Goal: Task Accomplishment & Management: Use online tool/utility

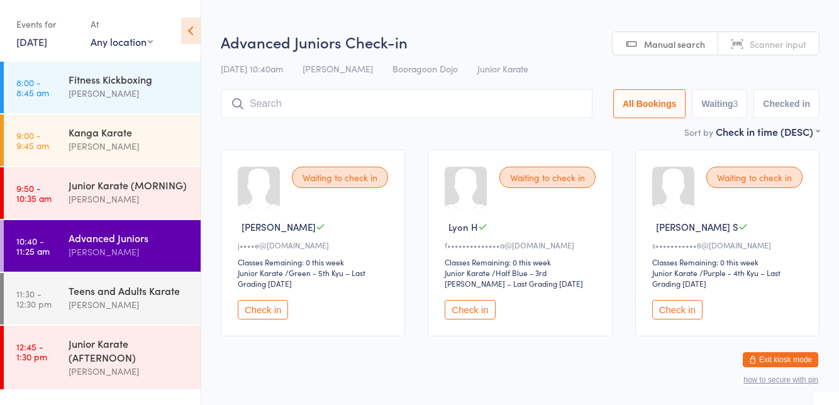
click at [226, 148] on div "Waiting to check in [PERSON_NAME]••••e@[DOMAIN_NAME] Classes Remaining: 0 this …" at bounding box center [519, 242] width 621 height 209
click at [664, 314] on button "Check in" at bounding box center [677, 309] width 50 height 19
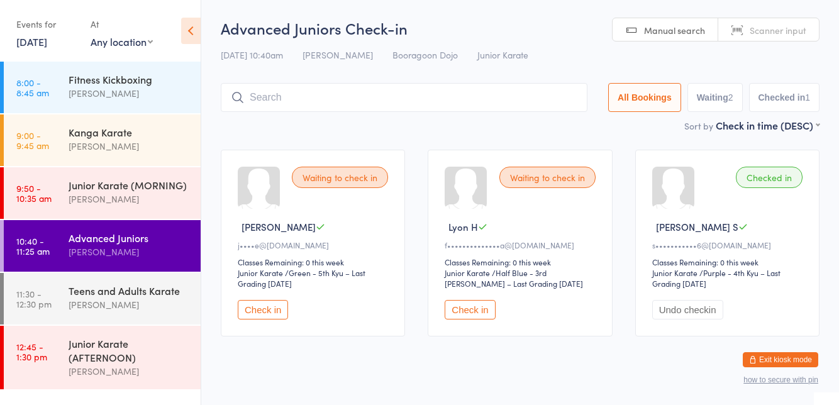
click at [472, 308] on button "Check in" at bounding box center [470, 309] width 50 height 19
click at [262, 313] on button "Check in" at bounding box center [263, 309] width 50 height 19
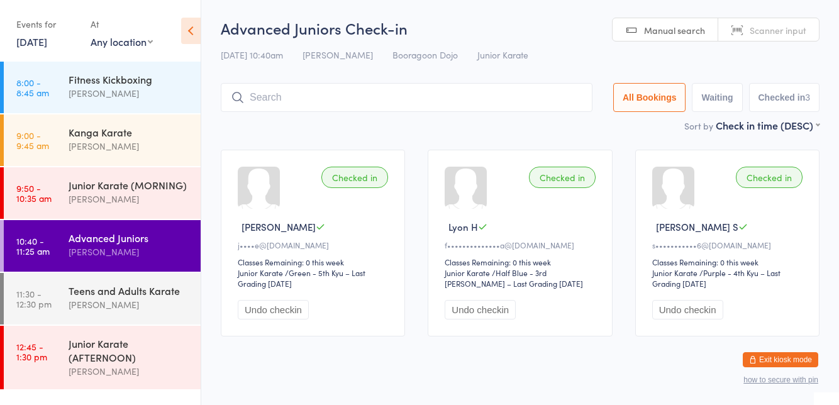
click at [371, 103] on input "search" at bounding box center [407, 97] width 372 height 29
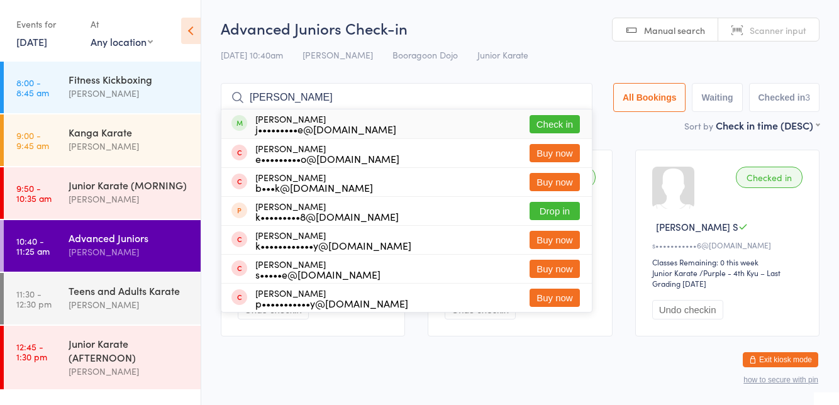
type input "[PERSON_NAME]"
click at [558, 128] on button "Check in" at bounding box center [555, 124] width 50 height 18
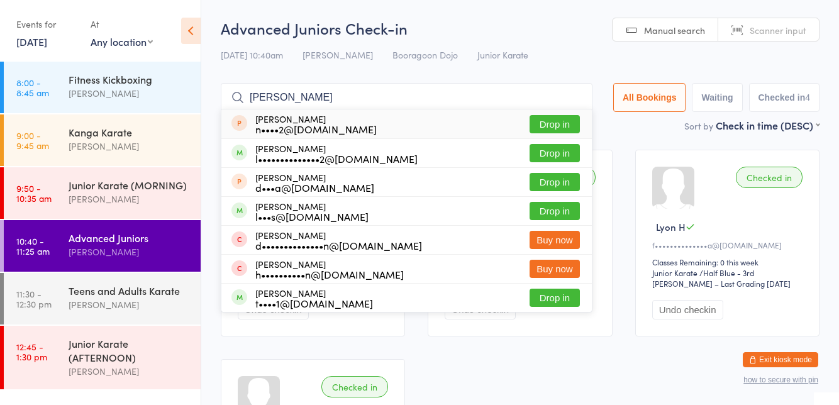
type input "[PERSON_NAME]"
click at [562, 157] on button "Drop in" at bounding box center [555, 153] width 50 height 18
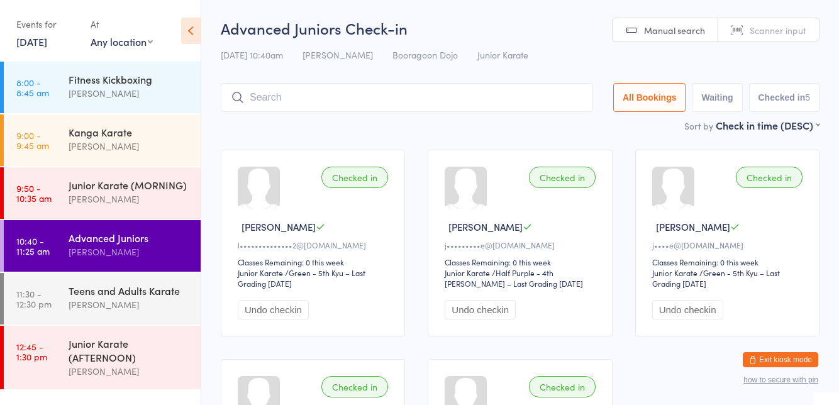
click at [643, 131] on div "Sort by Check in time (DESC) First name (ASC) First name (DESC) Last name (ASC)…" at bounding box center [520, 125] width 599 height 14
click at [274, 95] on input "search" at bounding box center [407, 97] width 372 height 29
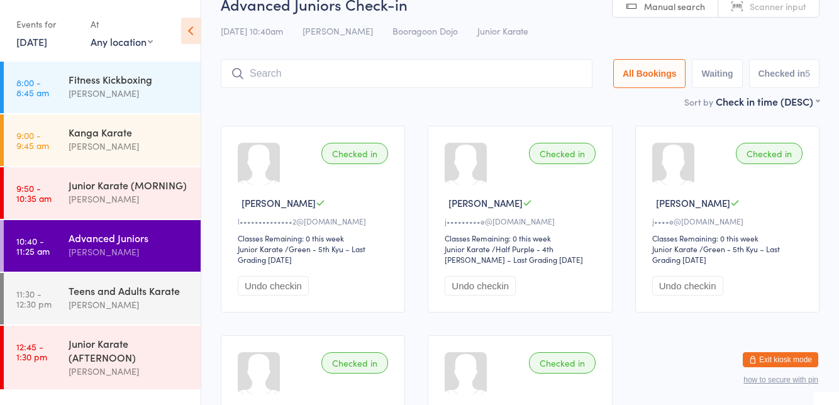
scroll to position [83, 0]
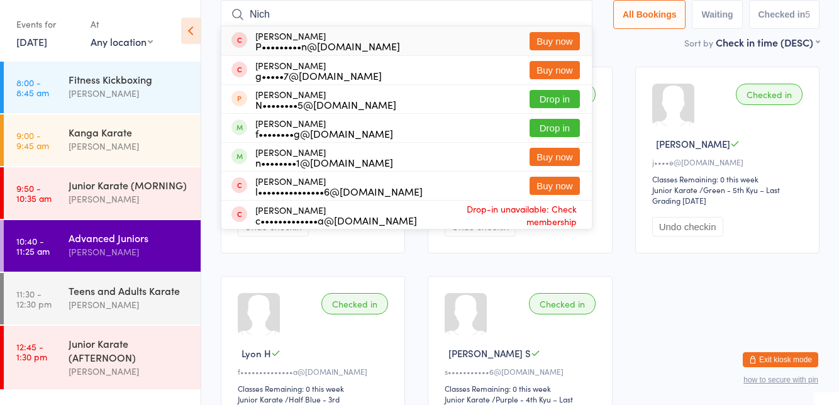
type input "Nich"
click at [555, 143] on div "[PERSON_NAME] n••••••••1@[DOMAIN_NAME] Buy now" at bounding box center [406, 157] width 370 height 28
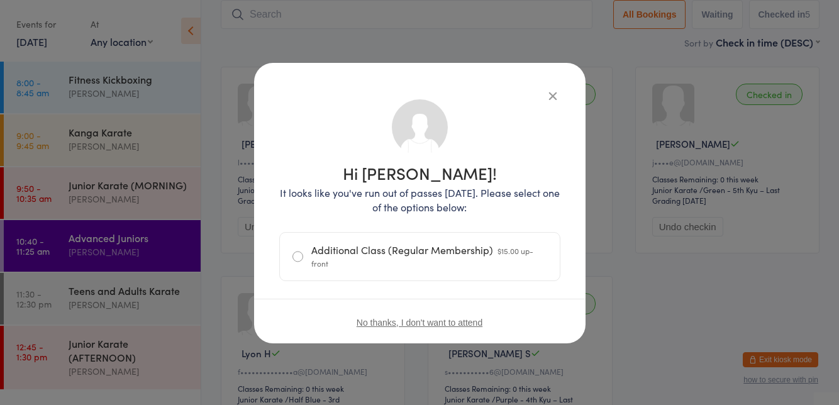
click at [555, 91] on icon "button" at bounding box center [553, 96] width 14 height 14
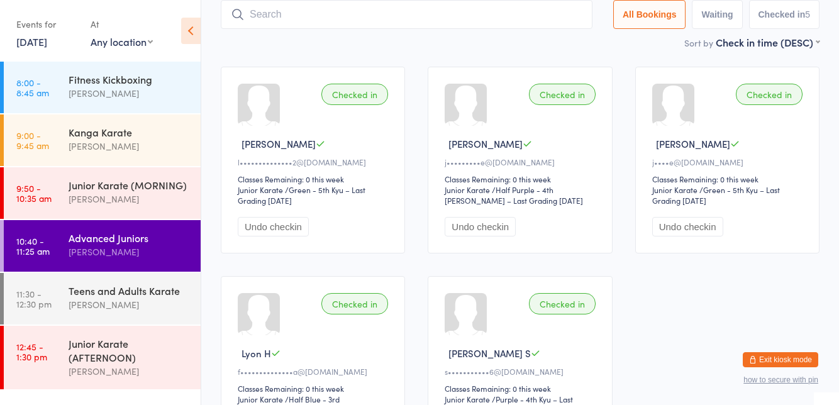
click at [277, 28] on input "search" at bounding box center [407, 14] width 372 height 29
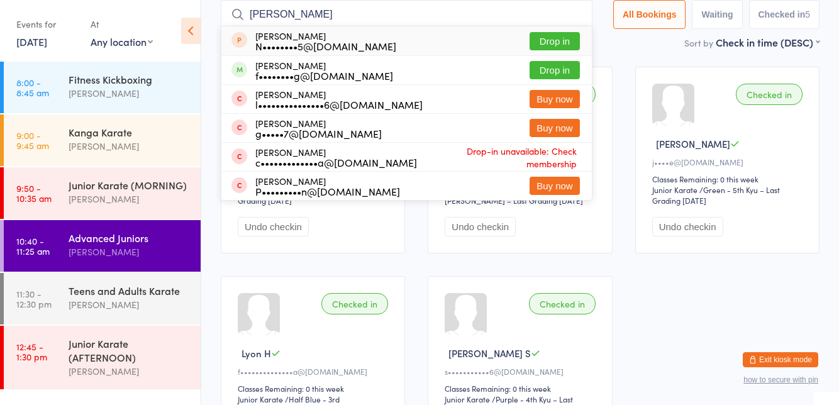
type input "[PERSON_NAME]"
click at [548, 74] on button "Drop in" at bounding box center [555, 70] width 50 height 18
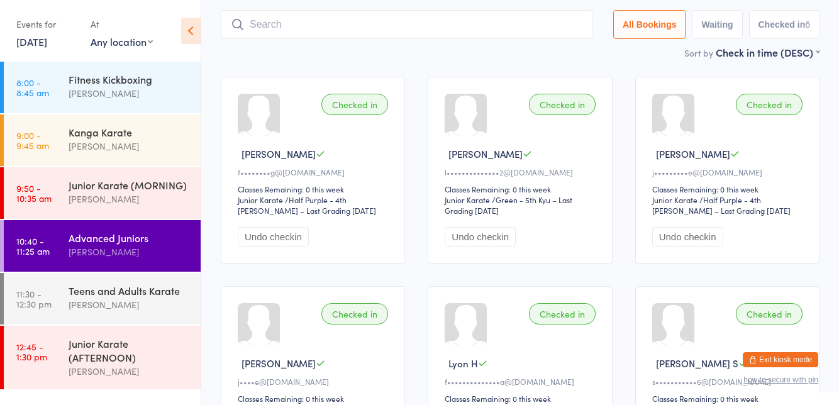
scroll to position [0, 0]
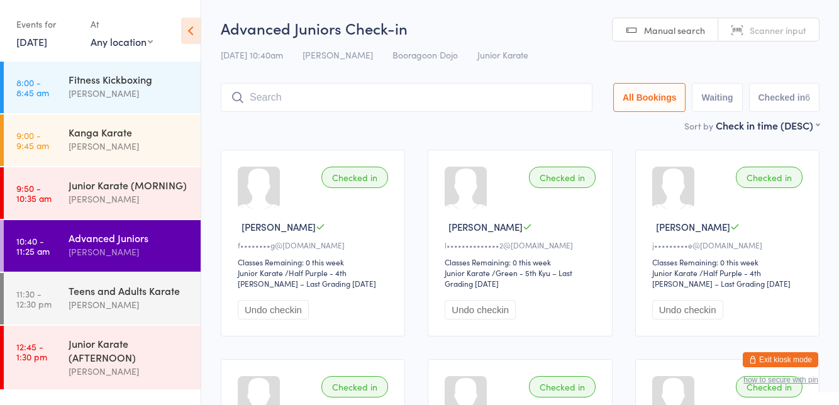
click at [838, 230] on ui-view "Advanced Juniors Check-in [DATE] 10:40am [PERSON_NAME] Booragoon Dojo Junior Ka…" at bounding box center [520, 288] width 638 height 540
click at [118, 364] on div "[PERSON_NAME]" at bounding box center [129, 371] width 121 height 14
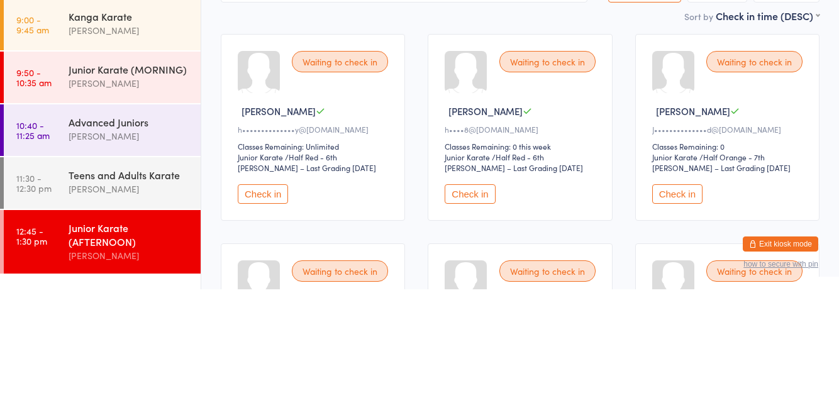
click at [64, 260] on link "10:40 - 11:25 am Advanced Juniors [PERSON_NAME]" at bounding box center [102, 246] width 197 height 52
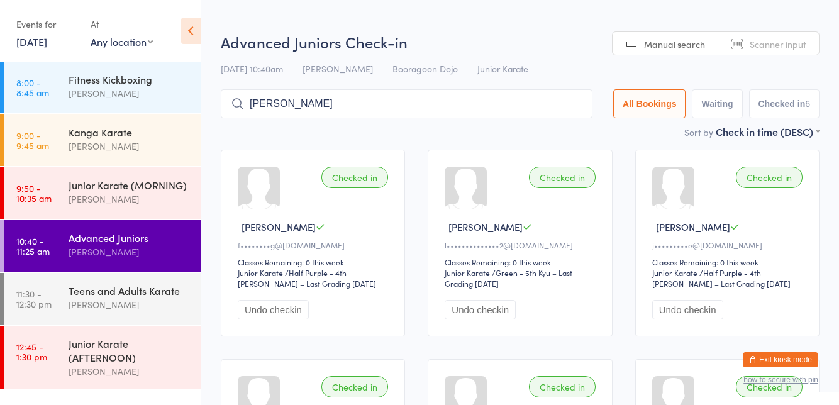
type input "[PERSON_NAME]"
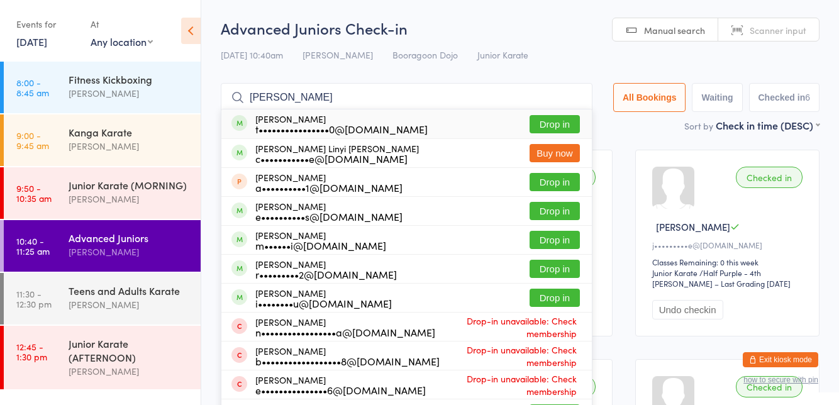
click at [267, 121] on div "[PERSON_NAME] t••••••••••••••••0@[DOMAIN_NAME]" at bounding box center [341, 124] width 172 height 20
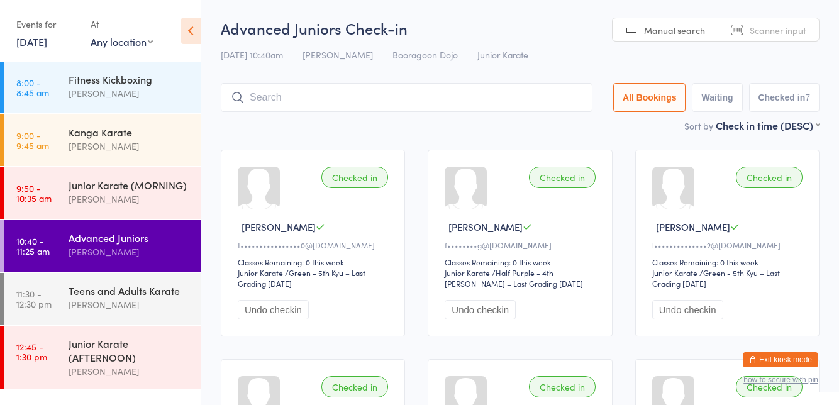
click at [82, 303] on div "[PERSON_NAME]" at bounding box center [129, 304] width 121 height 14
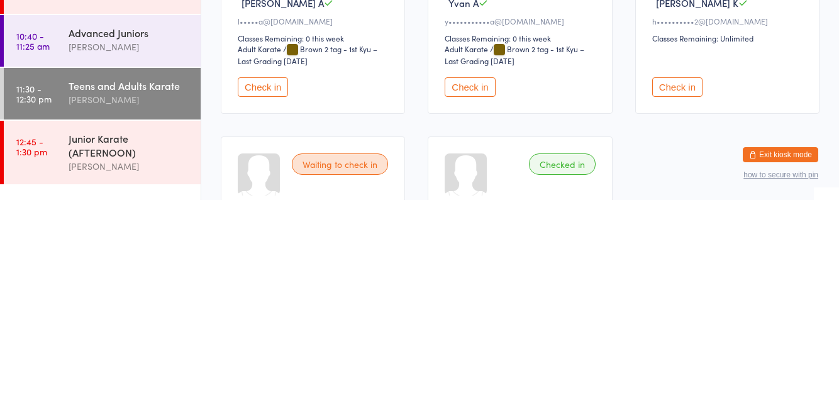
scroll to position [31, 0]
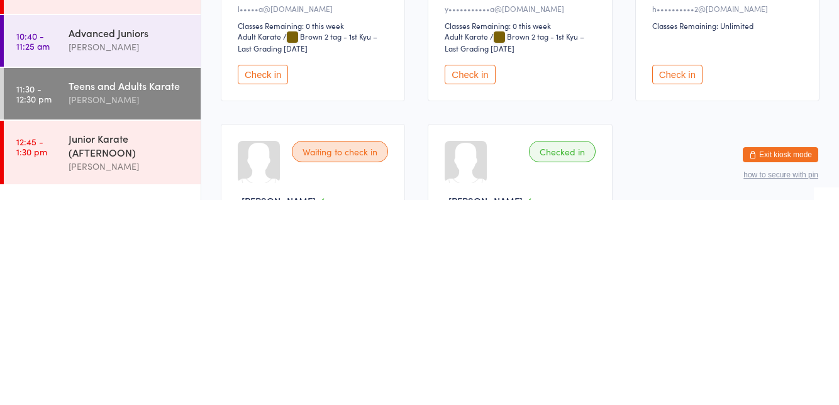
click at [672, 274] on button "Check in" at bounding box center [677, 279] width 50 height 19
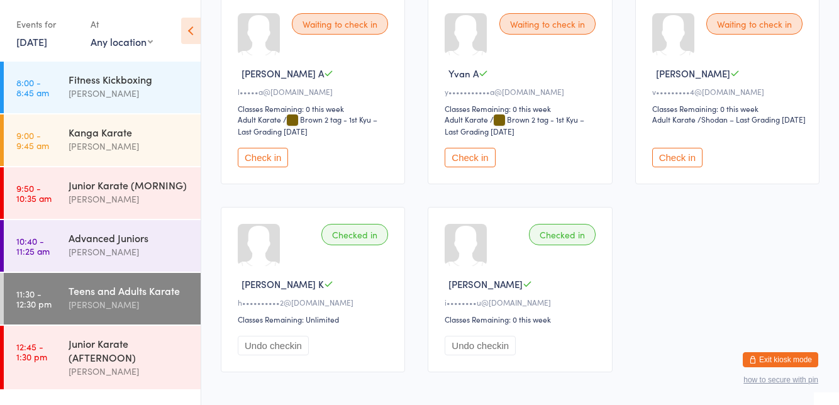
scroll to position [0, 0]
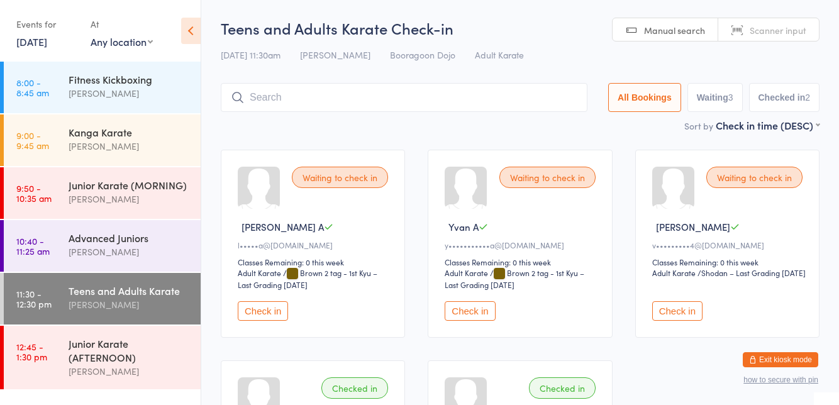
click at [387, 102] on input "search" at bounding box center [404, 97] width 367 height 29
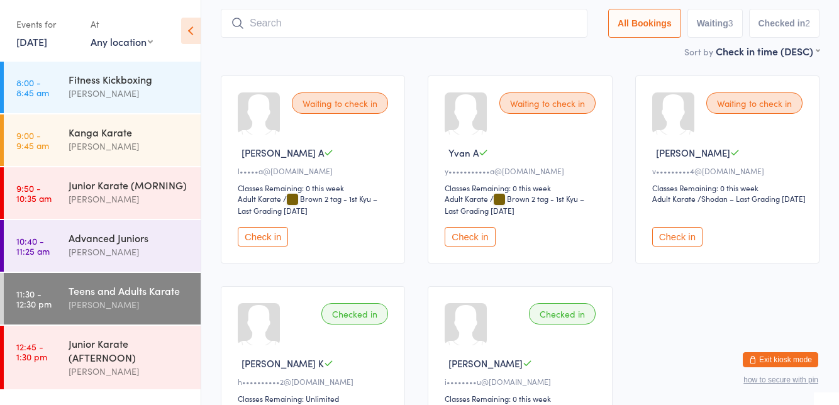
scroll to position [83, 0]
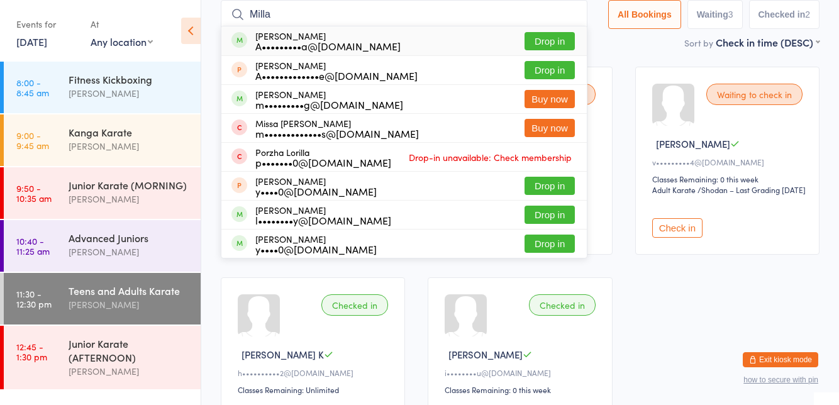
type input "Milla"
click at [565, 43] on button "Drop in" at bounding box center [550, 41] width 50 height 18
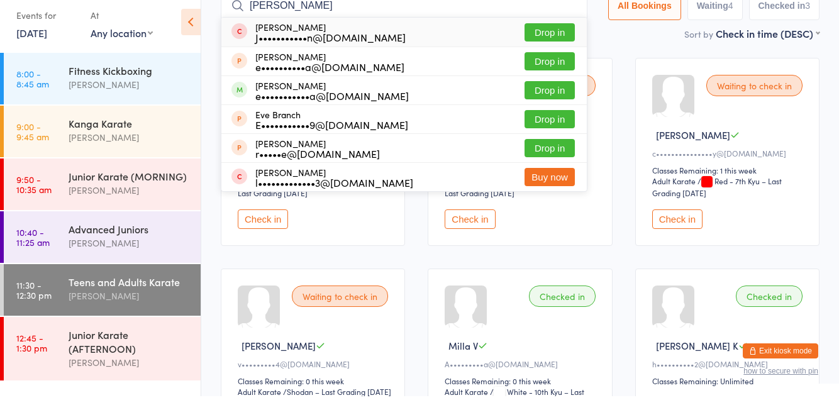
type input "[PERSON_NAME]"
click at [546, 102] on button "Drop in" at bounding box center [550, 99] width 50 height 18
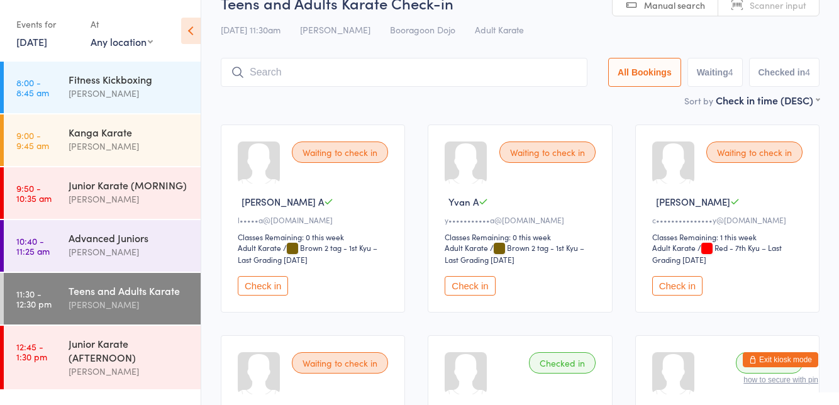
scroll to position [24, 0]
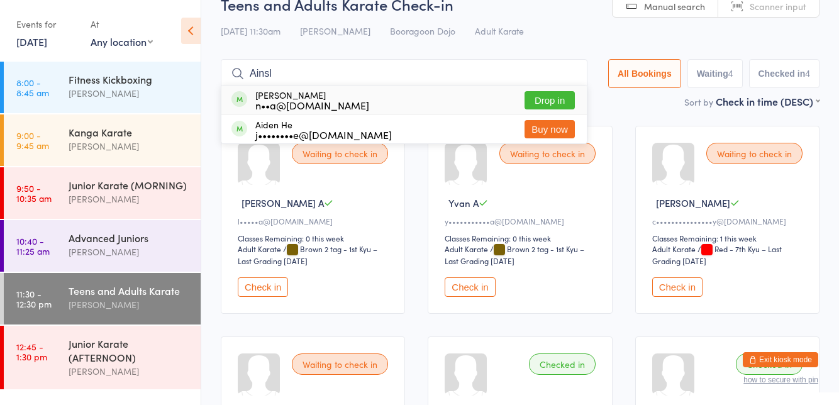
type input "[PERSON_NAME]"
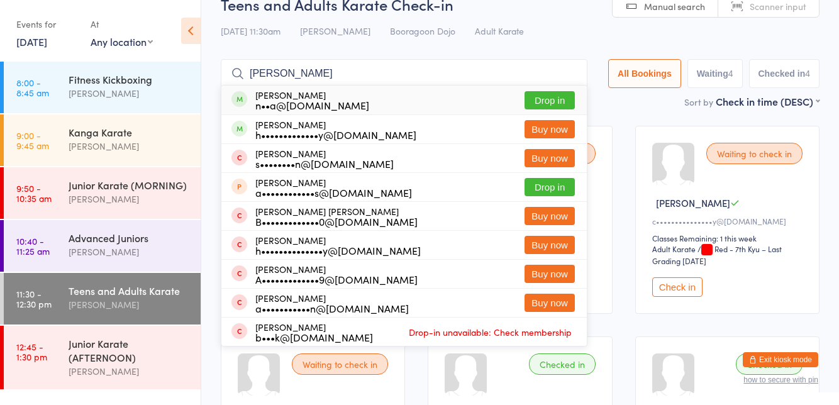
click at [544, 102] on button "Drop in" at bounding box center [550, 100] width 50 height 18
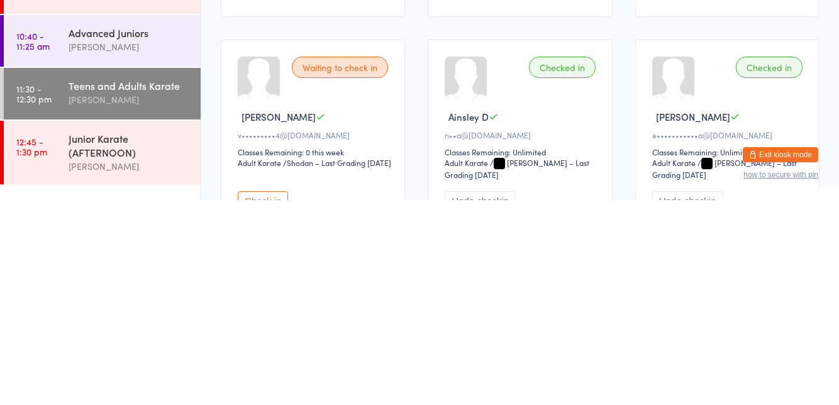
scroll to position [118, 0]
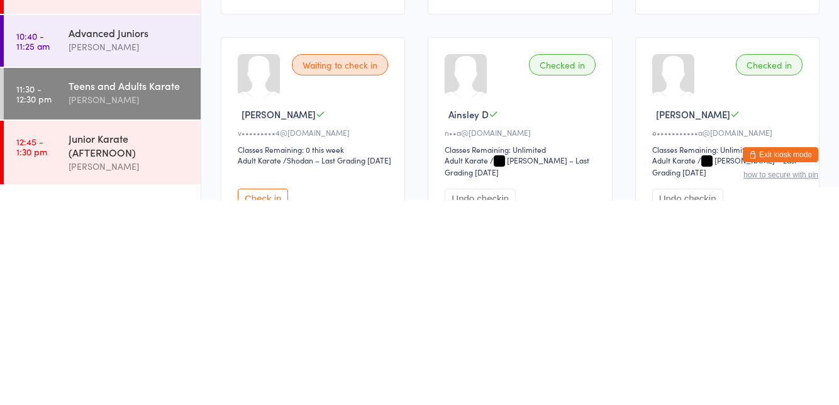
click at [262, 403] on button "Check in" at bounding box center [263, 403] width 50 height 19
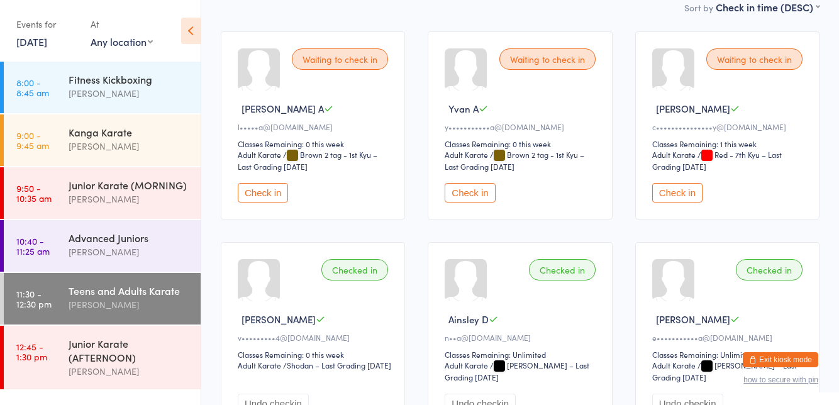
click at [660, 191] on button "Check in" at bounding box center [677, 192] width 50 height 19
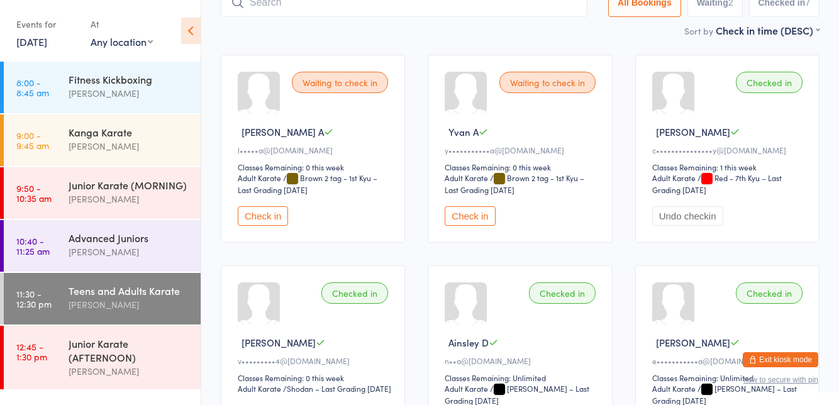
scroll to position [0, 0]
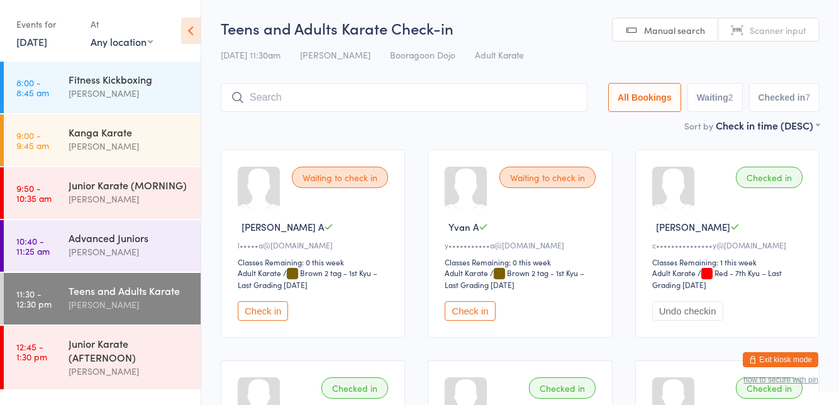
click at [318, 103] on input "search" at bounding box center [404, 97] width 367 height 29
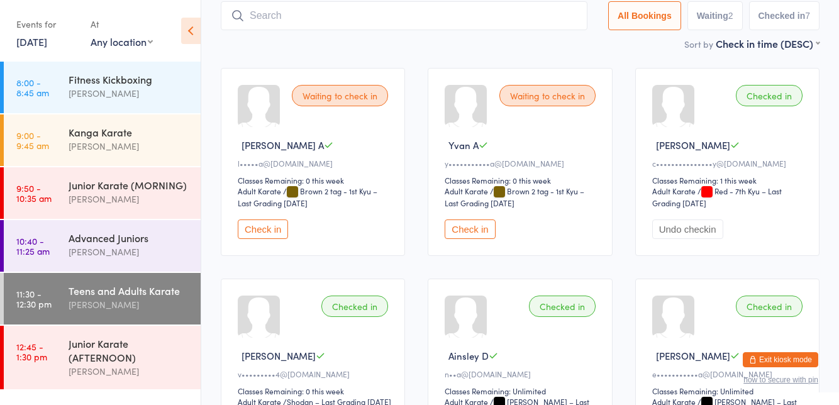
scroll to position [83, 0]
type input "[PERSON_NAME]"
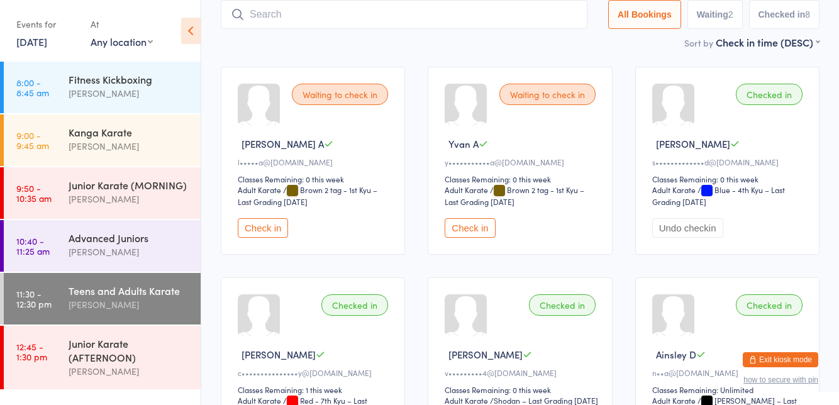
click at [263, 235] on button "Check in" at bounding box center [263, 227] width 50 height 19
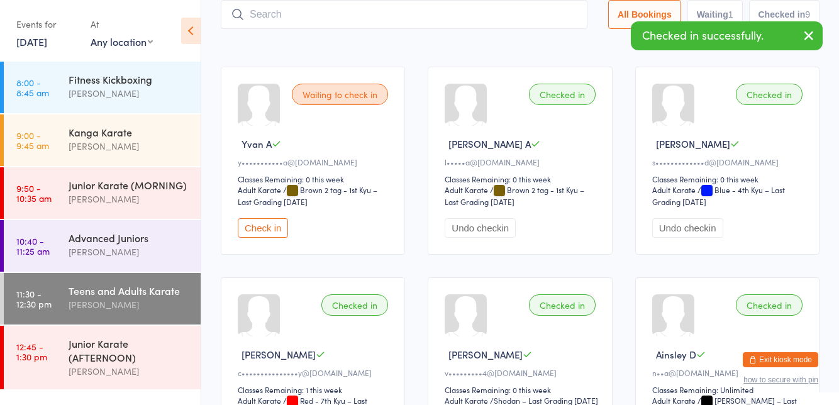
click at [259, 231] on button "Check in" at bounding box center [263, 227] width 50 height 19
